Goal: Task Accomplishment & Management: Manage account settings

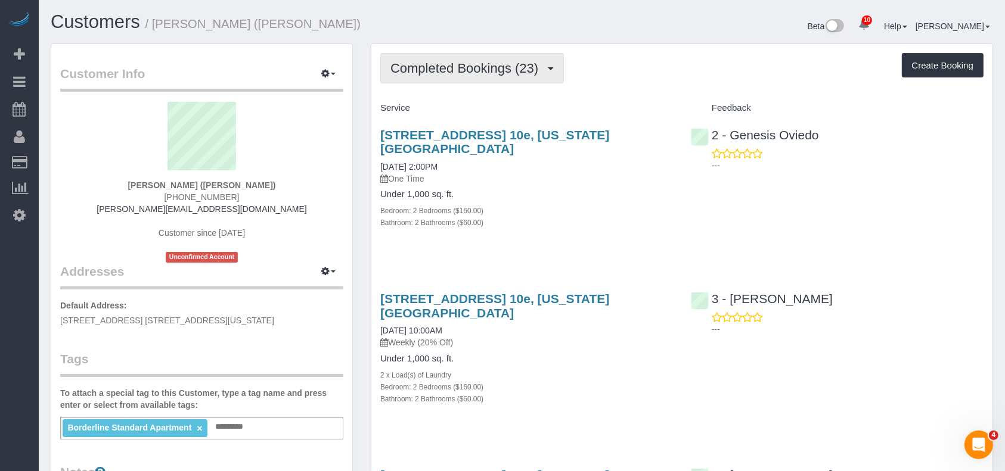
click at [535, 67] on span "Completed Bookings (23)" at bounding box center [467, 68] width 154 height 15
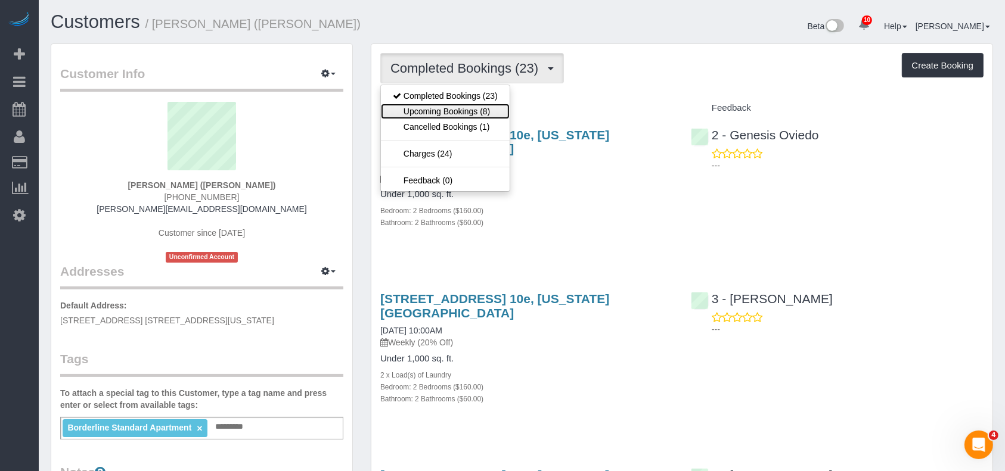
click at [466, 116] on link "Upcoming Bookings (8)" at bounding box center [445, 111] width 129 height 15
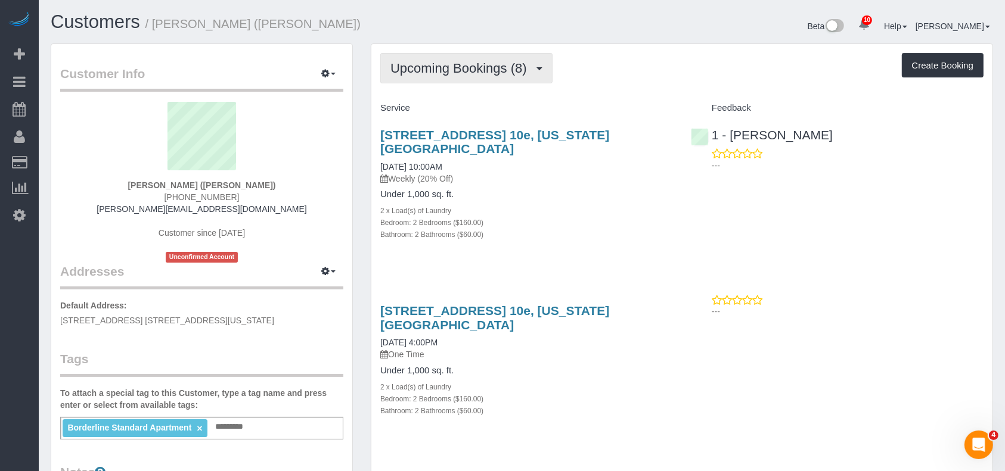
click at [445, 57] on button "Upcoming Bookings (8)" at bounding box center [466, 68] width 172 height 30
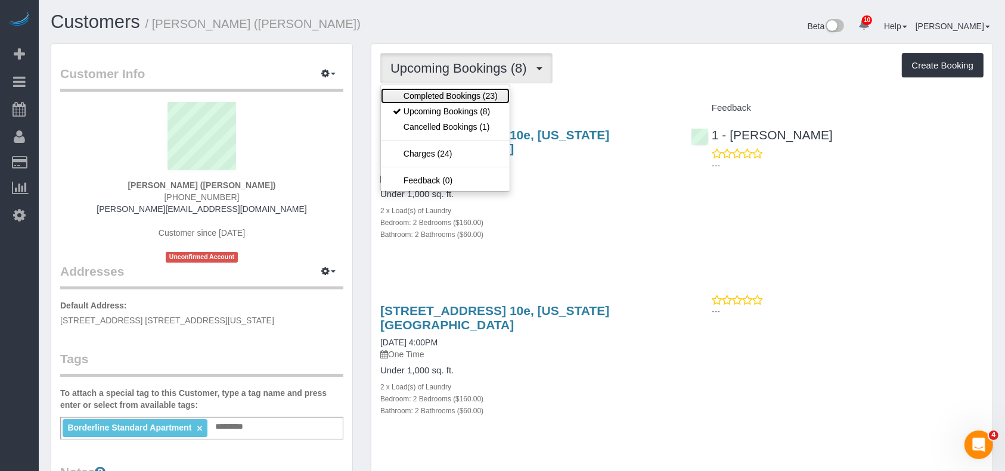
click at [458, 95] on link "Completed Bookings (23)" at bounding box center [445, 95] width 129 height 15
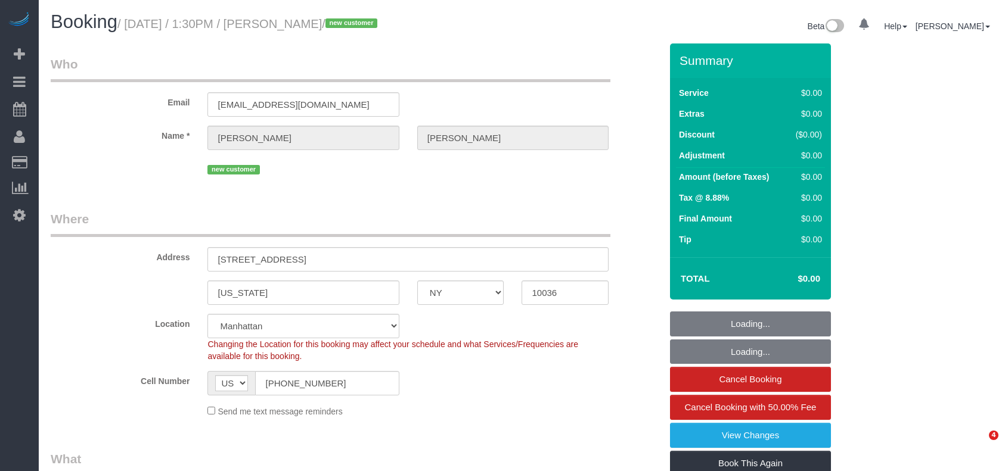
select select "NY"
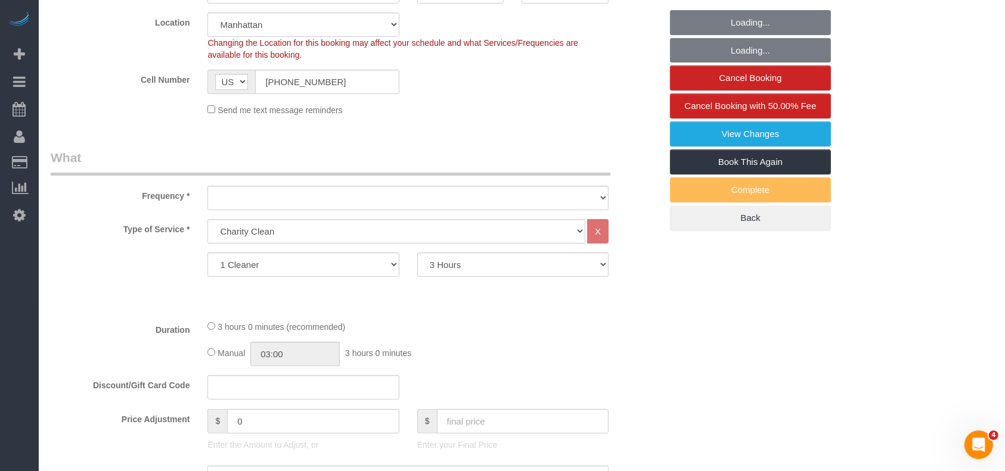
scroll to position [318, 0]
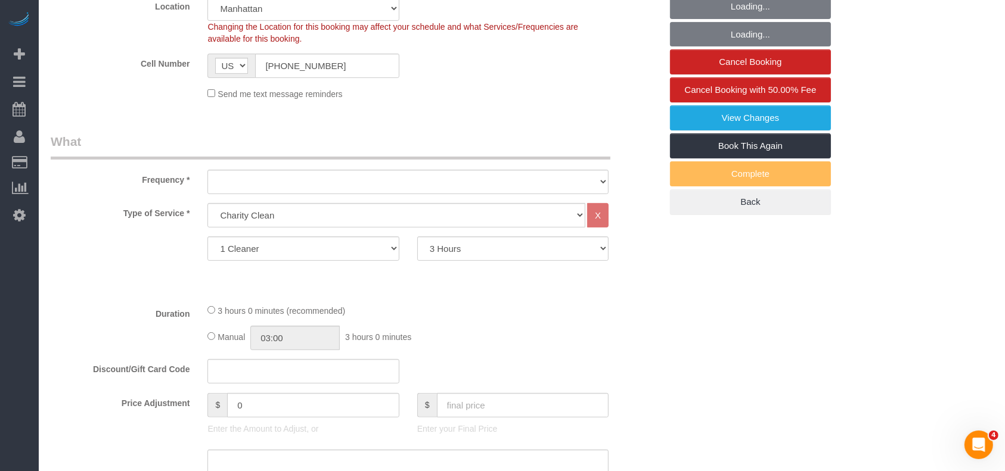
select select "object:725"
select select "number:89"
select select "number:90"
select select "number:15"
select select "number:5"
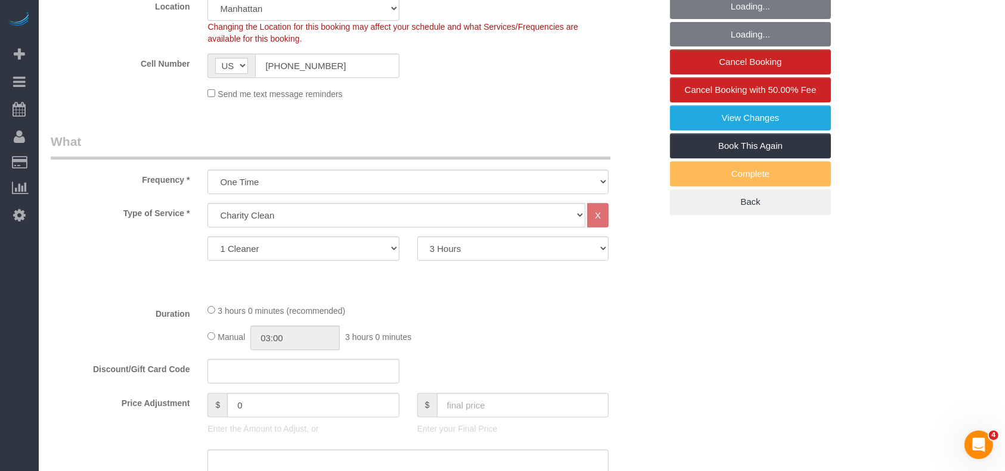
select select "object:1301"
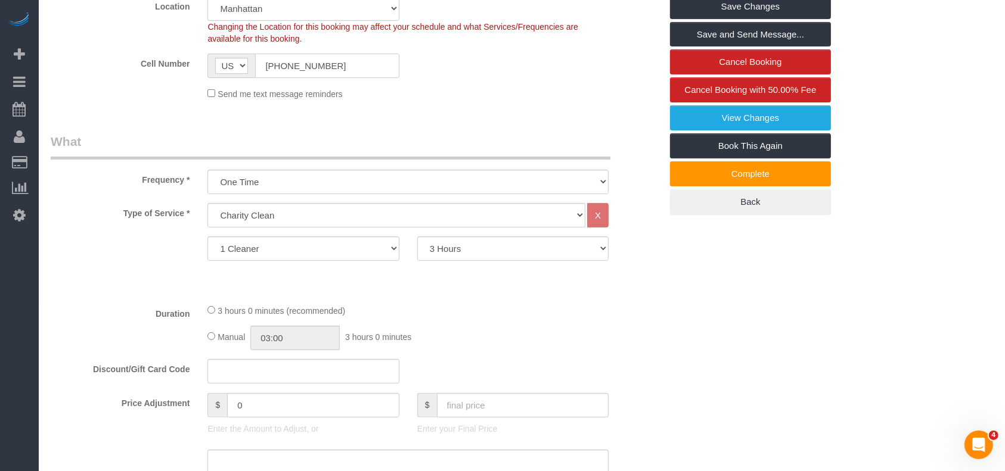
click at [311, 69] on input "[PHONE_NUMBER]" at bounding box center [327, 66] width 144 height 24
click at [311, 67] on input "[PHONE_NUMBER]" at bounding box center [327, 66] width 144 height 24
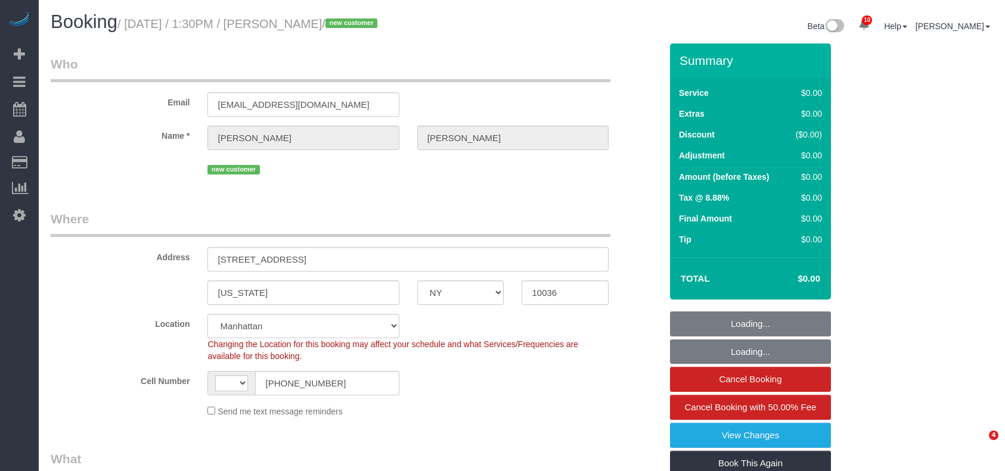
select select "NY"
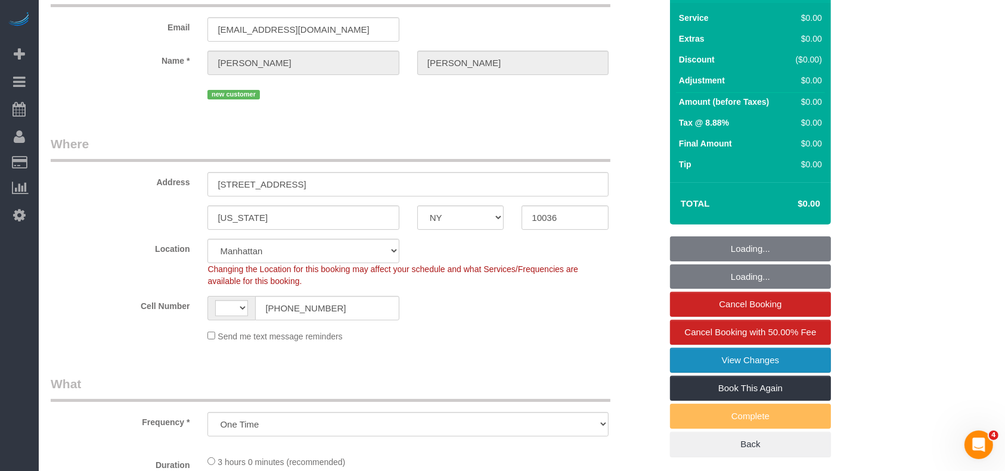
select select "object:482"
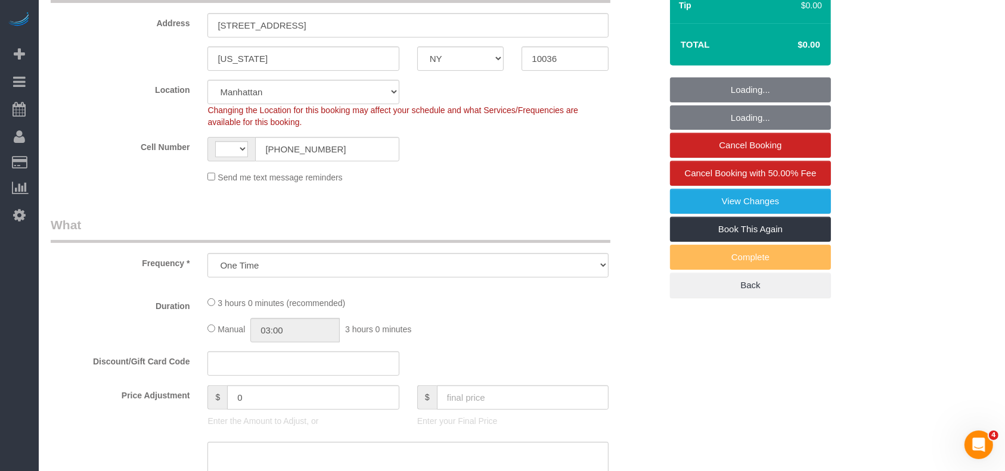
select select "string:US"
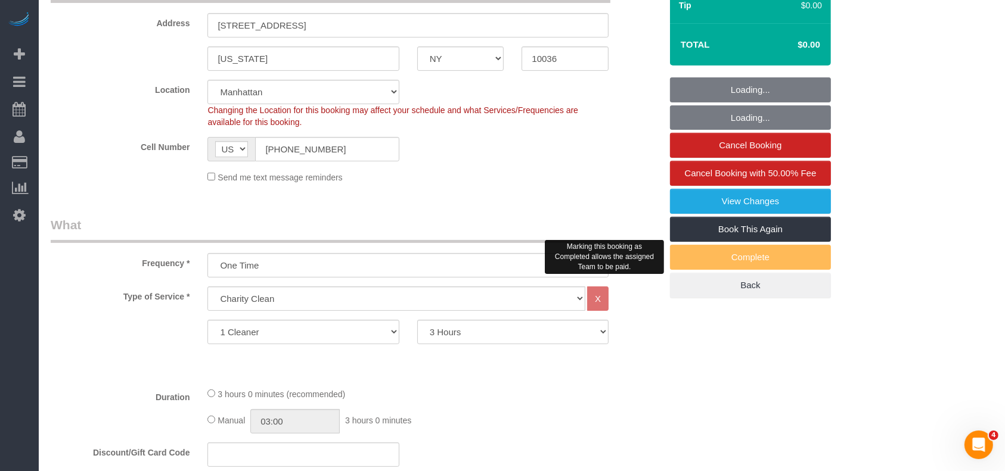
scroll to position [238, 0]
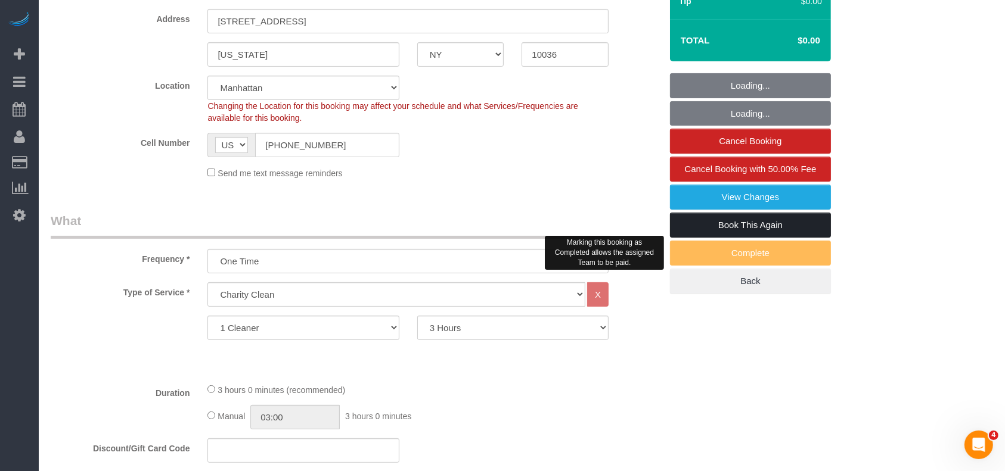
select select "number:89"
select select "number:90"
select select "number:15"
select select "number:5"
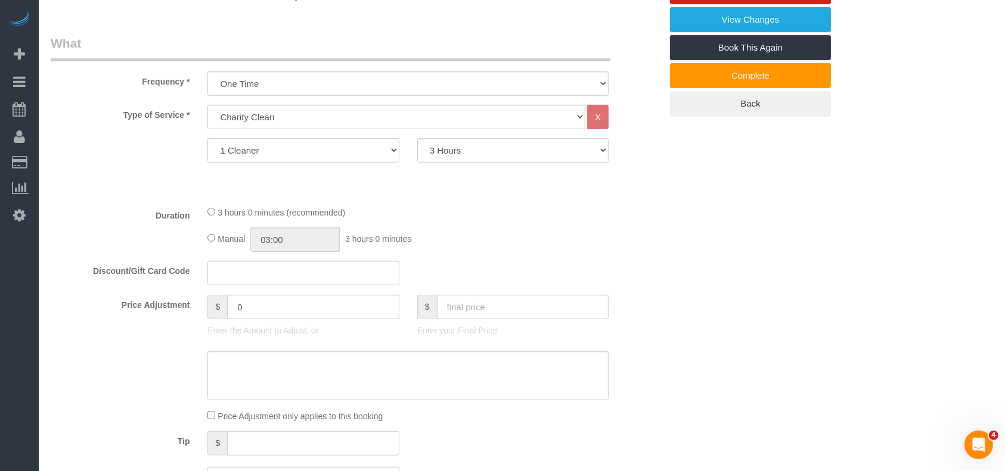
scroll to position [159, 0]
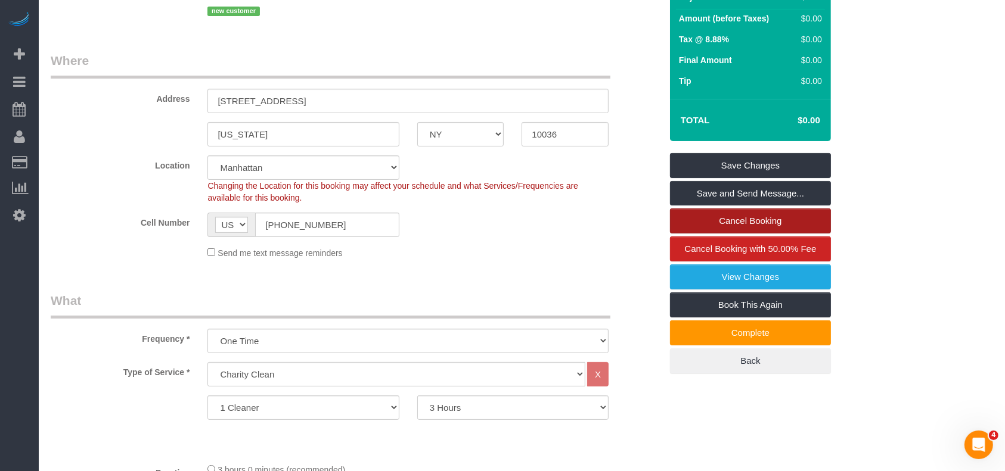
click at [758, 215] on link "Cancel Booking" at bounding box center [750, 221] width 161 height 25
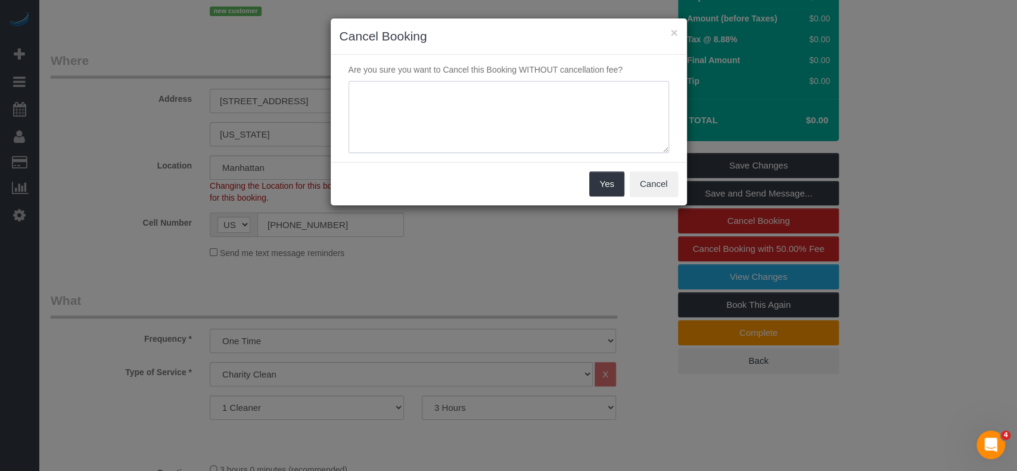
click at [457, 101] on textarea at bounding box center [509, 117] width 321 height 73
type textarea "Cancelled"
click at [602, 184] on button "Yes" at bounding box center [607, 184] width 35 height 25
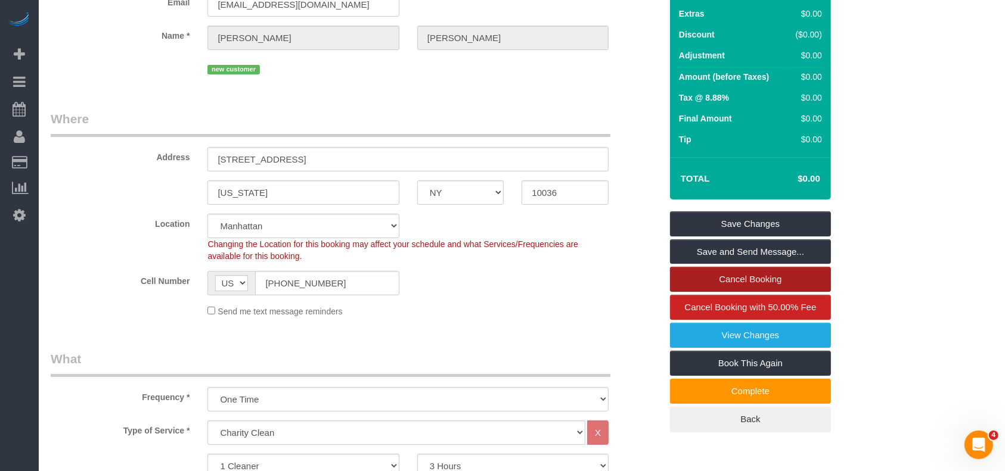
scroll to position [0, 0]
